Goal: Task Accomplishment & Management: Use online tool/utility

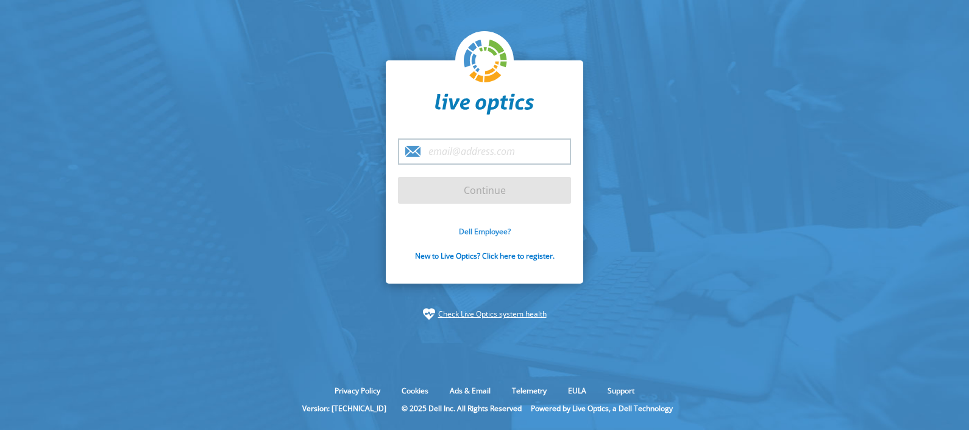
click at [491, 228] on link "Dell Employee?" at bounding box center [485, 231] width 52 height 10
click at [469, 237] on div "Dell Employee? New to Live Optics? Click here to register." at bounding box center [484, 250] width 173 height 49
click at [466, 232] on link "Dell Employee?" at bounding box center [485, 231] width 52 height 10
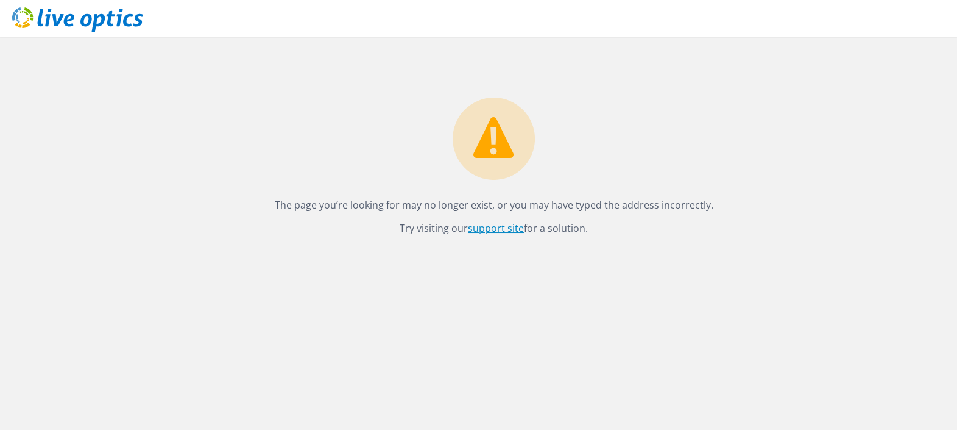
click at [502, 223] on link "support site" at bounding box center [496, 227] width 56 height 13
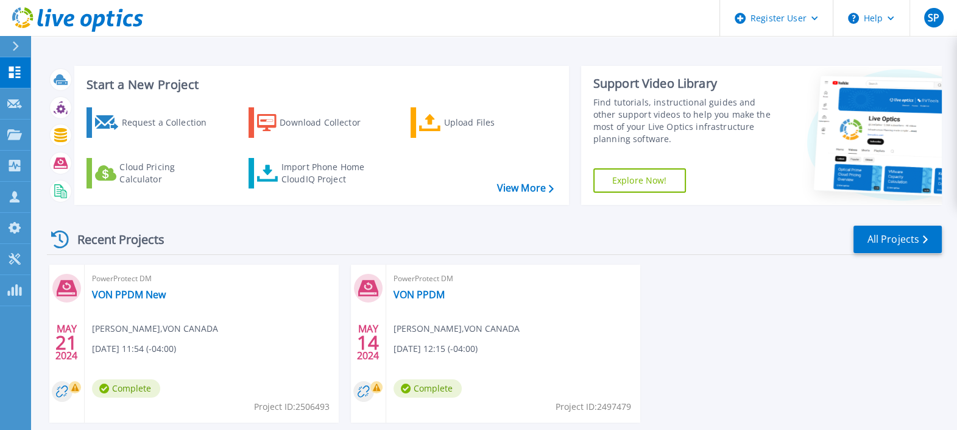
click at [18, 44] on icon at bounding box center [15, 46] width 7 height 10
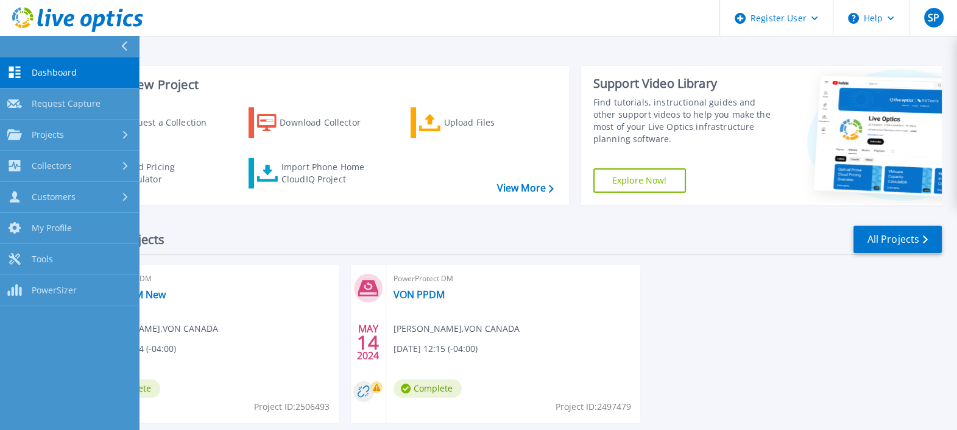
click at [44, 70] on span "Dashboard" at bounding box center [54, 72] width 45 height 11
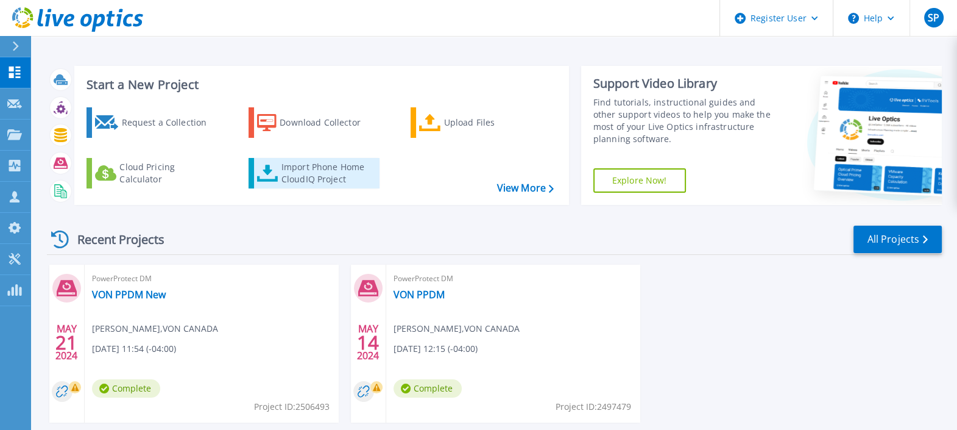
click at [315, 177] on div "Import Phone Home CloudIQ Project" at bounding box center [329, 173] width 95 height 24
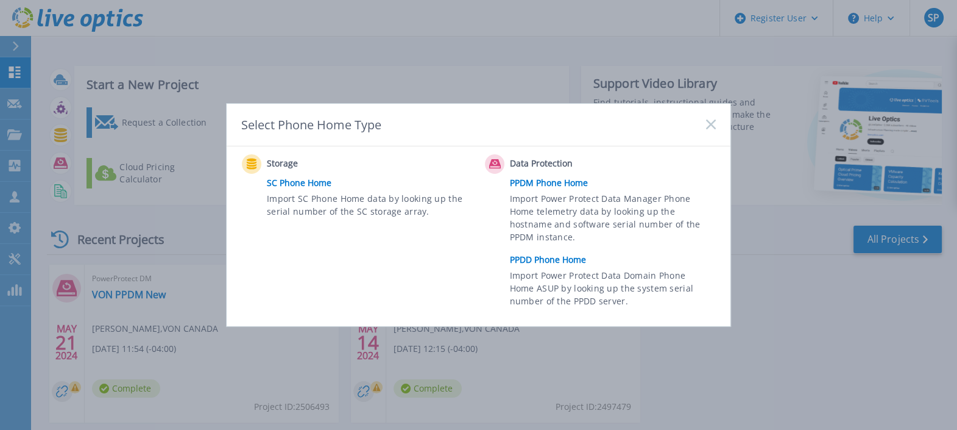
click at [564, 262] on link "PPDD Phone Home" at bounding box center [616, 259] width 212 height 18
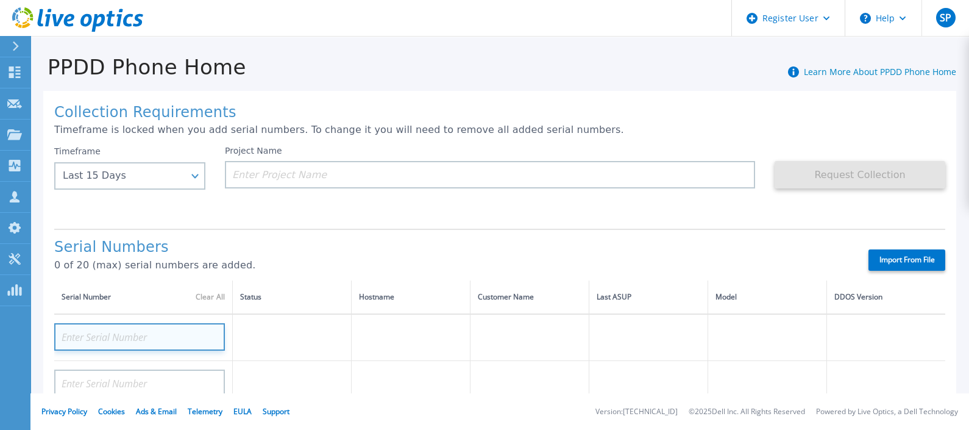
click at [110, 339] on input at bounding box center [139, 336] width 171 height 27
paste input "APM00203508251"
type input "APM00203508251"
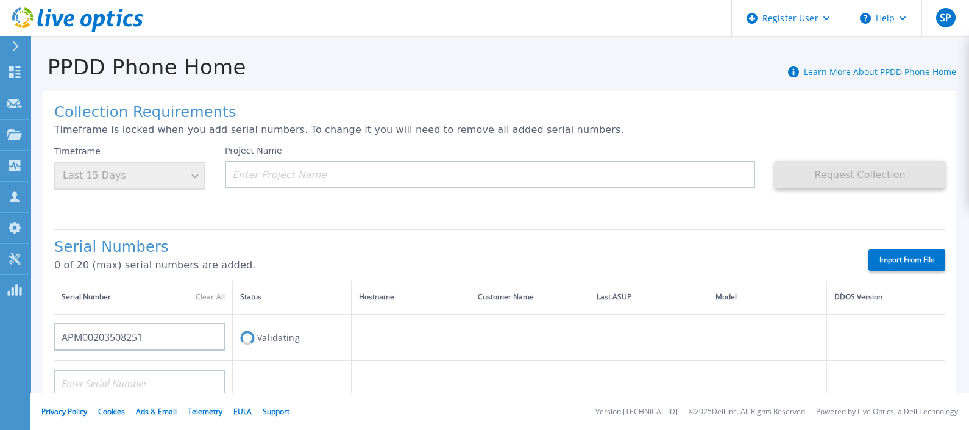
click at [889, 254] on label "Import From File" at bounding box center [906, 259] width 77 height 21
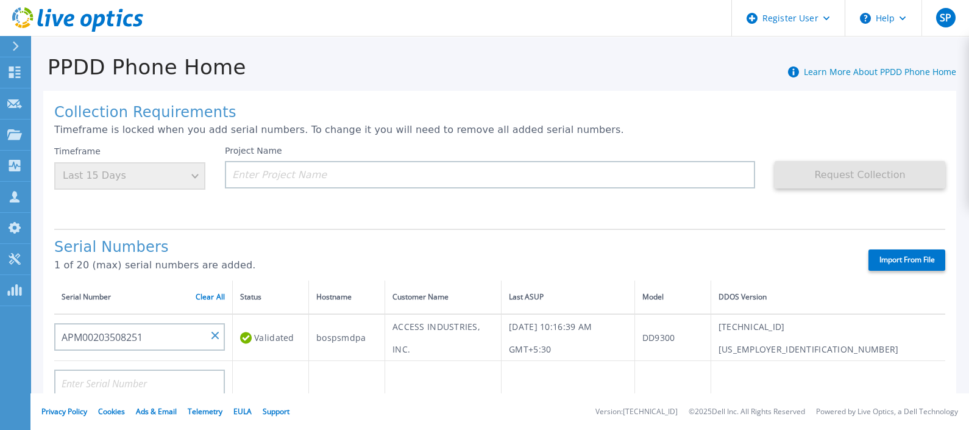
click at [884, 264] on label "Import From File" at bounding box center [906, 259] width 77 height 21
click at [0, 0] on input "Import From File" at bounding box center [0, 0] width 0 height 0
click at [341, 185] on input at bounding box center [490, 174] width 530 height 27
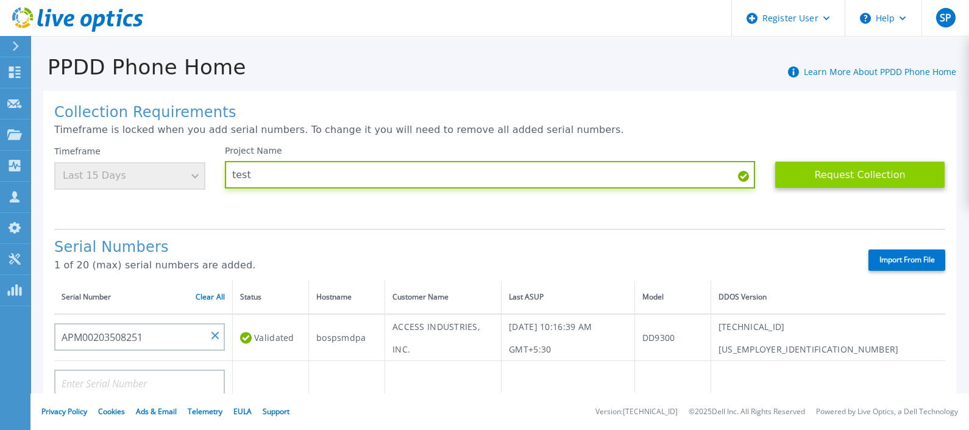
type input "test"
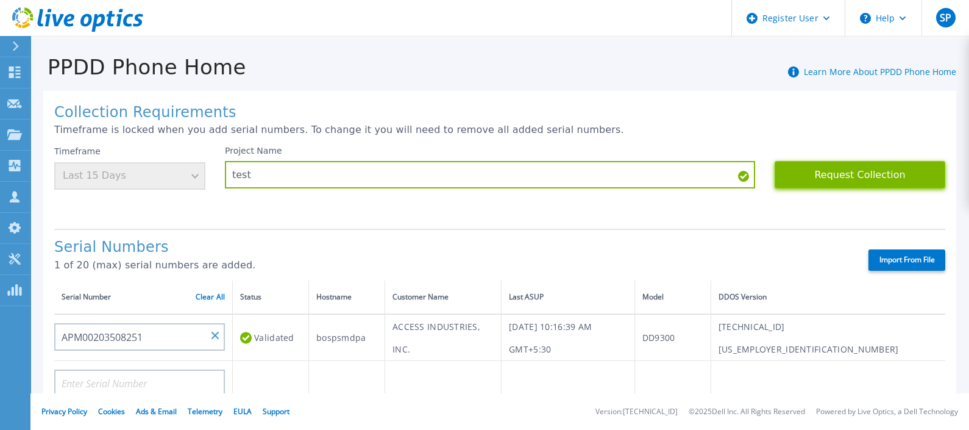
click at [818, 165] on button "Request Collection" at bounding box center [859, 174] width 171 height 27
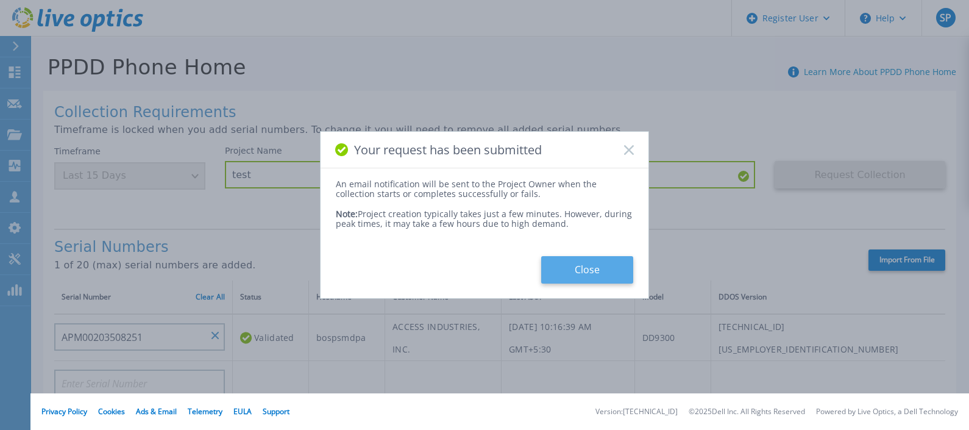
click at [602, 262] on button "Close" at bounding box center [587, 269] width 92 height 27
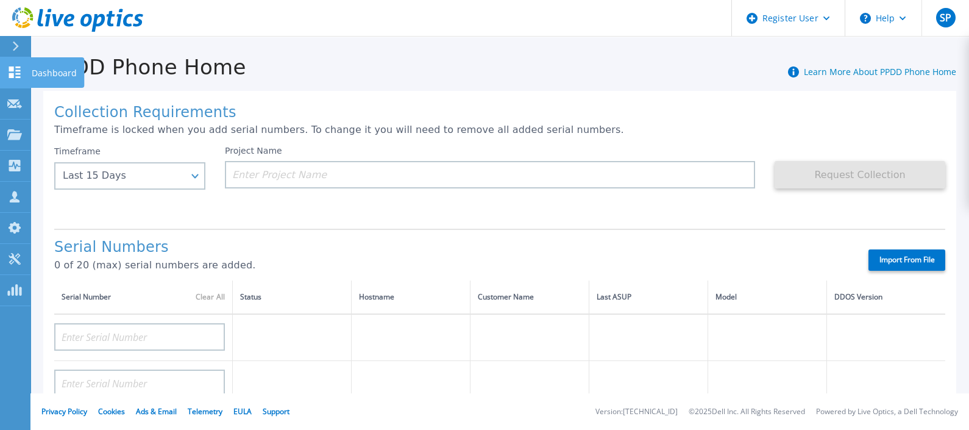
click at [20, 64] on link "Dashboard Dashboard" at bounding box center [15, 72] width 30 height 31
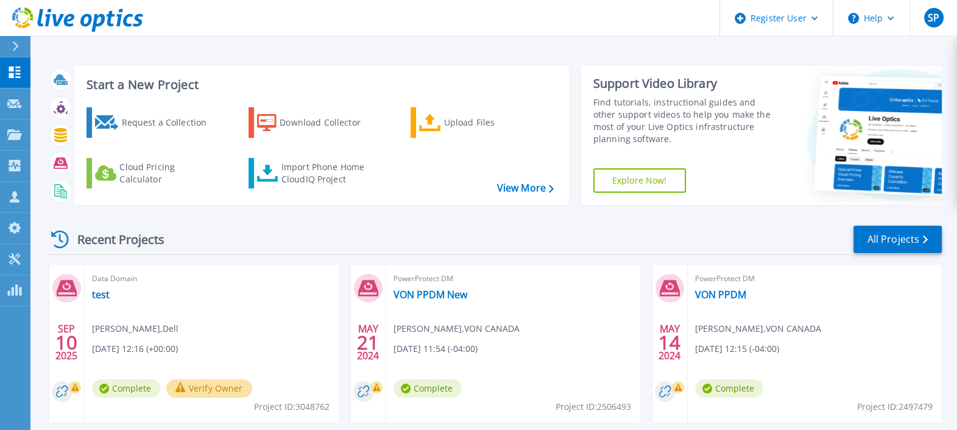
click at [105, 274] on span "Data Domain" at bounding box center [211, 278] width 239 height 13
click at [107, 280] on span "Data Domain" at bounding box center [211, 278] width 239 height 13
click at [74, 289] on icon at bounding box center [67, 288] width 20 height 16
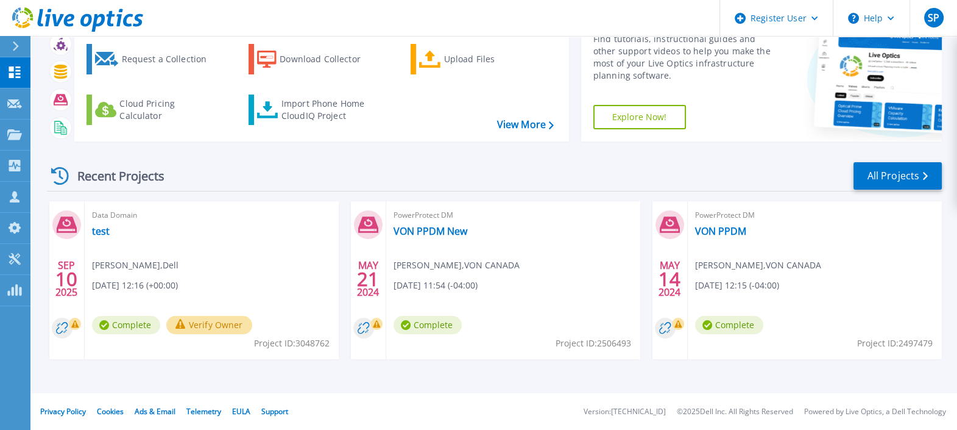
click at [116, 320] on span "Complete" at bounding box center [126, 325] width 68 height 18
click at [52, 322] on icon at bounding box center [66, 327] width 29 height 21
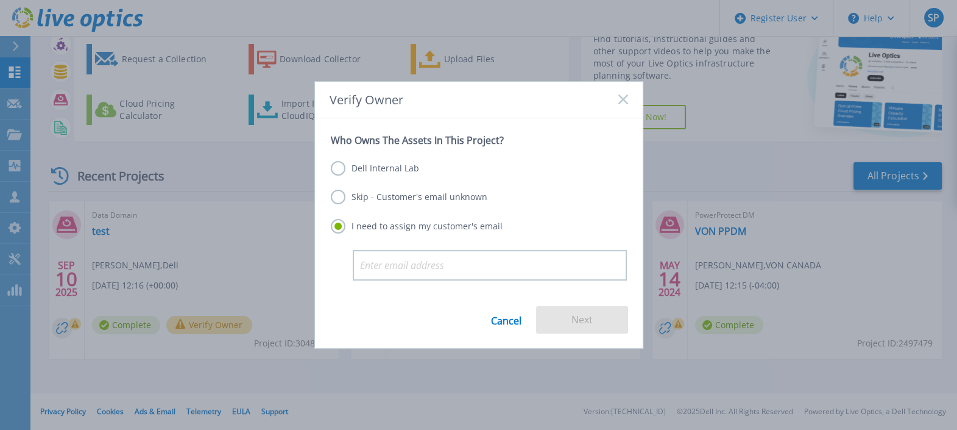
click at [389, 194] on label "Skip - Customer's email unknown" at bounding box center [409, 196] width 157 height 15
click at [0, 0] on input "Skip - Customer's email unknown" at bounding box center [0, 0] width 0 height 0
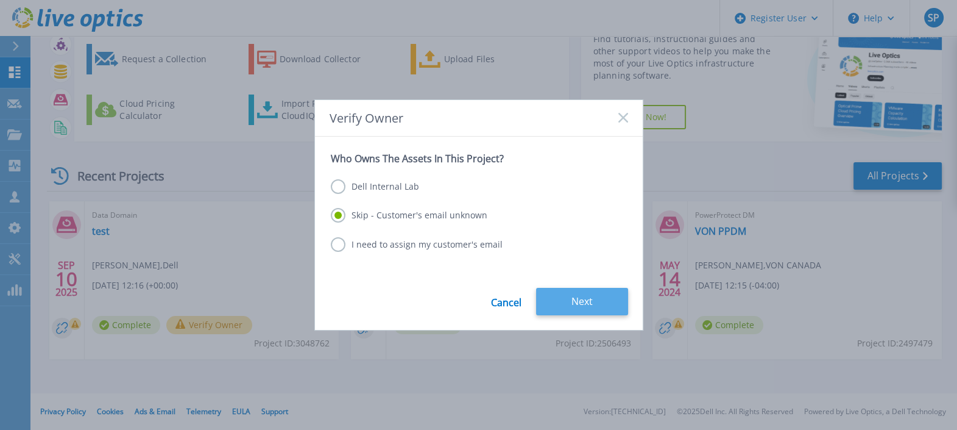
click at [583, 304] on button "Next" at bounding box center [582, 301] width 92 height 27
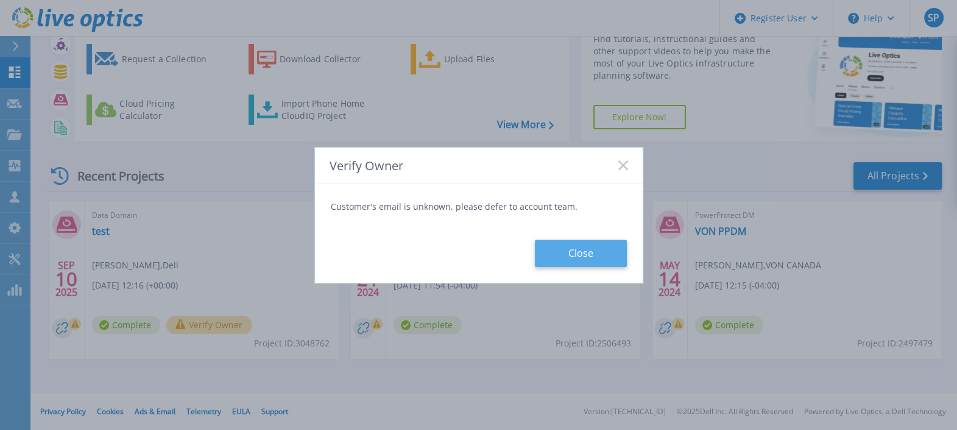
click at [549, 244] on button "Close" at bounding box center [581, 252] width 92 height 27
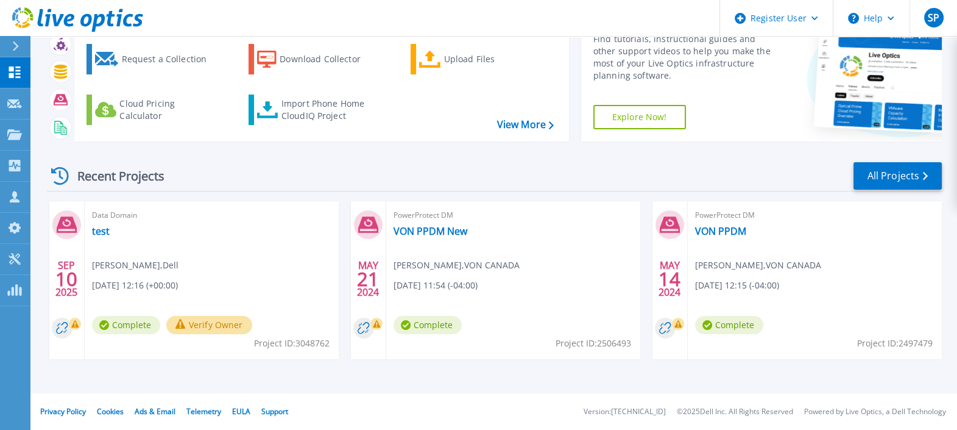
click at [67, 226] on icon at bounding box center [67, 225] width 20 height 16
click at [119, 266] on span "[PERSON_NAME] , Dell" at bounding box center [135, 264] width 87 height 13
click at [70, 291] on div "[DATE]" at bounding box center [66, 279] width 23 height 44
click at [133, 326] on span "Complete" at bounding box center [126, 325] width 68 height 18
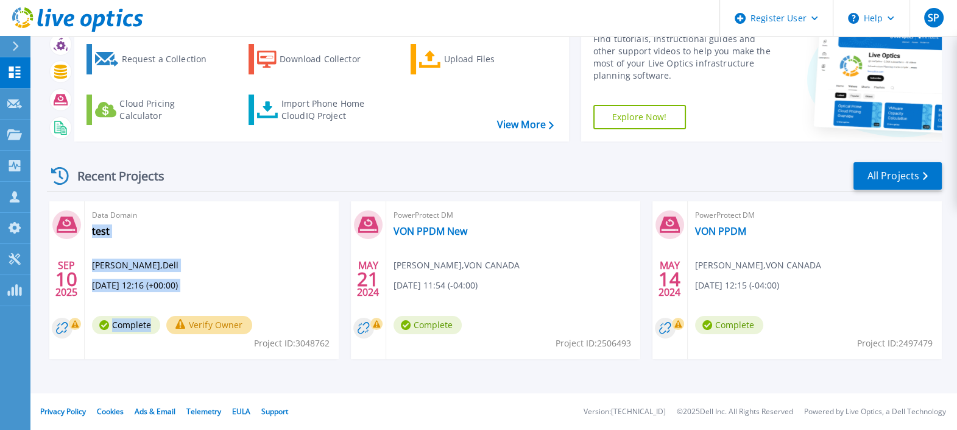
drag, startPoint x: 210, startPoint y: 312, endPoint x: 216, endPoint y: 317, distance: 7.8
click at [216, 317] on div "Data Domain test [PERSON_NAME] , Dell [DATE] 12:16 (+00:00) Complete Verify Own…" at bounding box center [212, 280] width 254 height 158
click at [216, 317] on button "Verify Owner" at bounding box center [209, 325] width 86 height 18
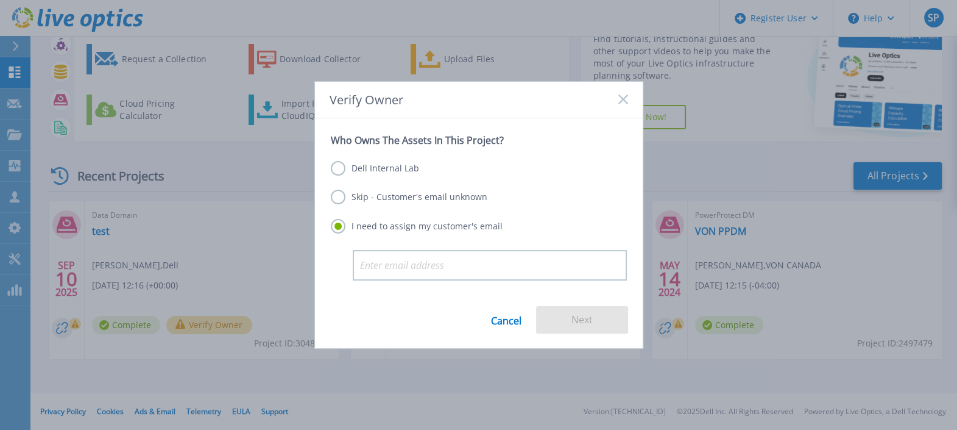
drag, startPoint x: 637, startPoint y: 84, endPoint x: 612, endPoint y: 110, distance: 35.8
click at [612, 110] on div "Verify Owner" at bounding box center [479, 100] width 328 height 37
click at [617, 104] on div "Verify Owner" at bounding box center [479, 100] width 328 height 37
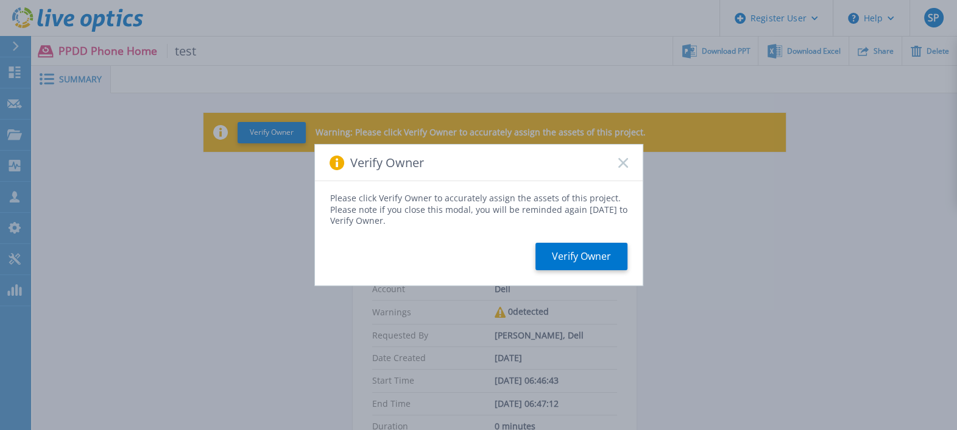
click at [621, 166] on icon at bounding box center [623, 163] width 10 height 10
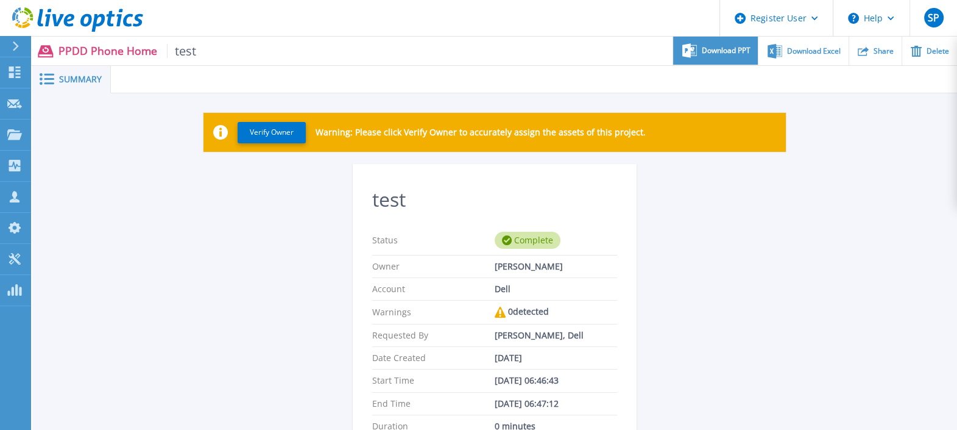
click at [735, 56] on div "Download PPT" at bounding box center [715, 51] width 85 height 29
